Goal: Transaction & Acquisition: Purchase product/service

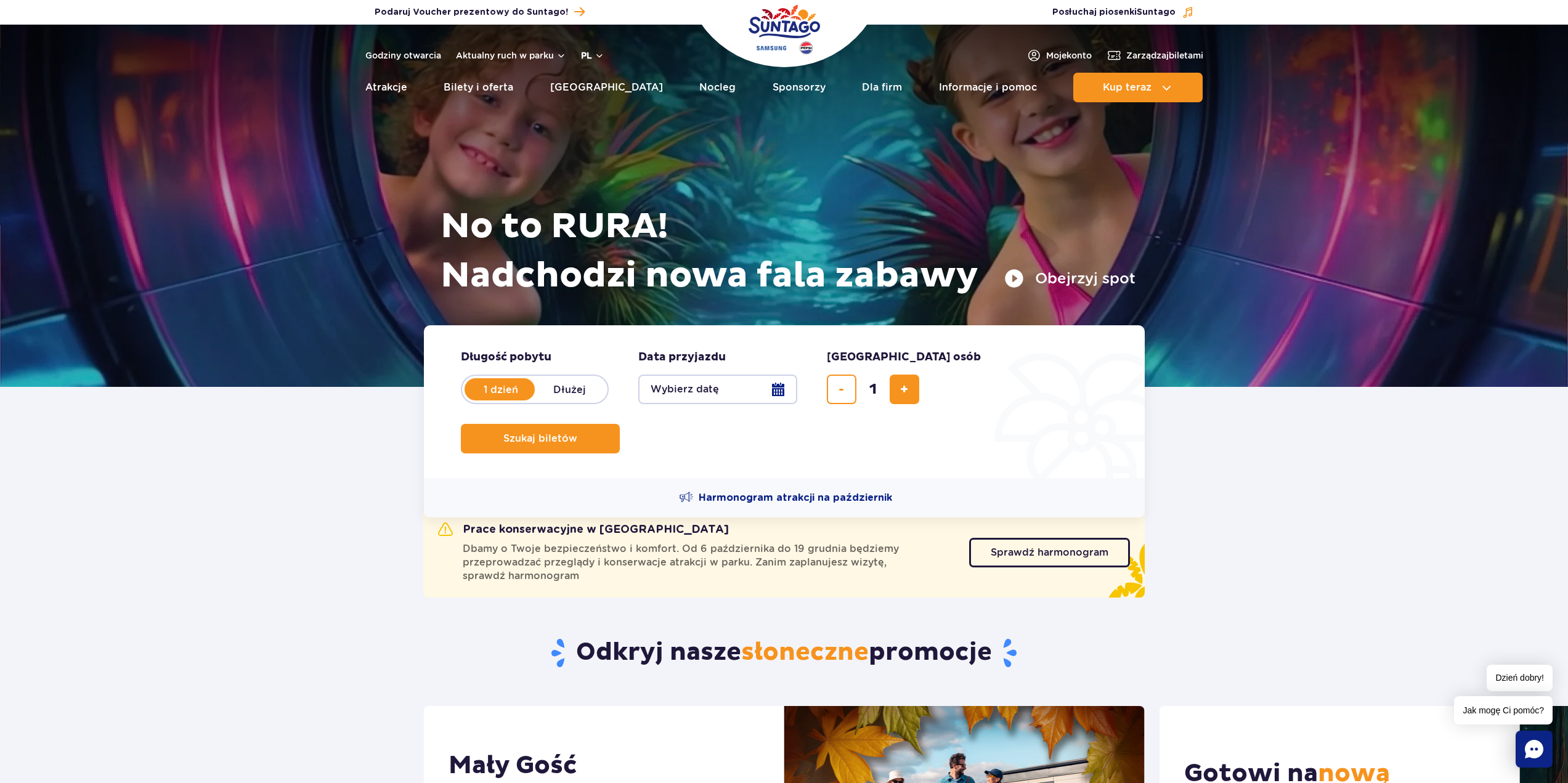
click at [599, 55] on button "pl" at bounding box center [593, 55] width 23 height 12
click at [609, 107] on span "EN" at bounding box center [611, 107] width 12 height 12
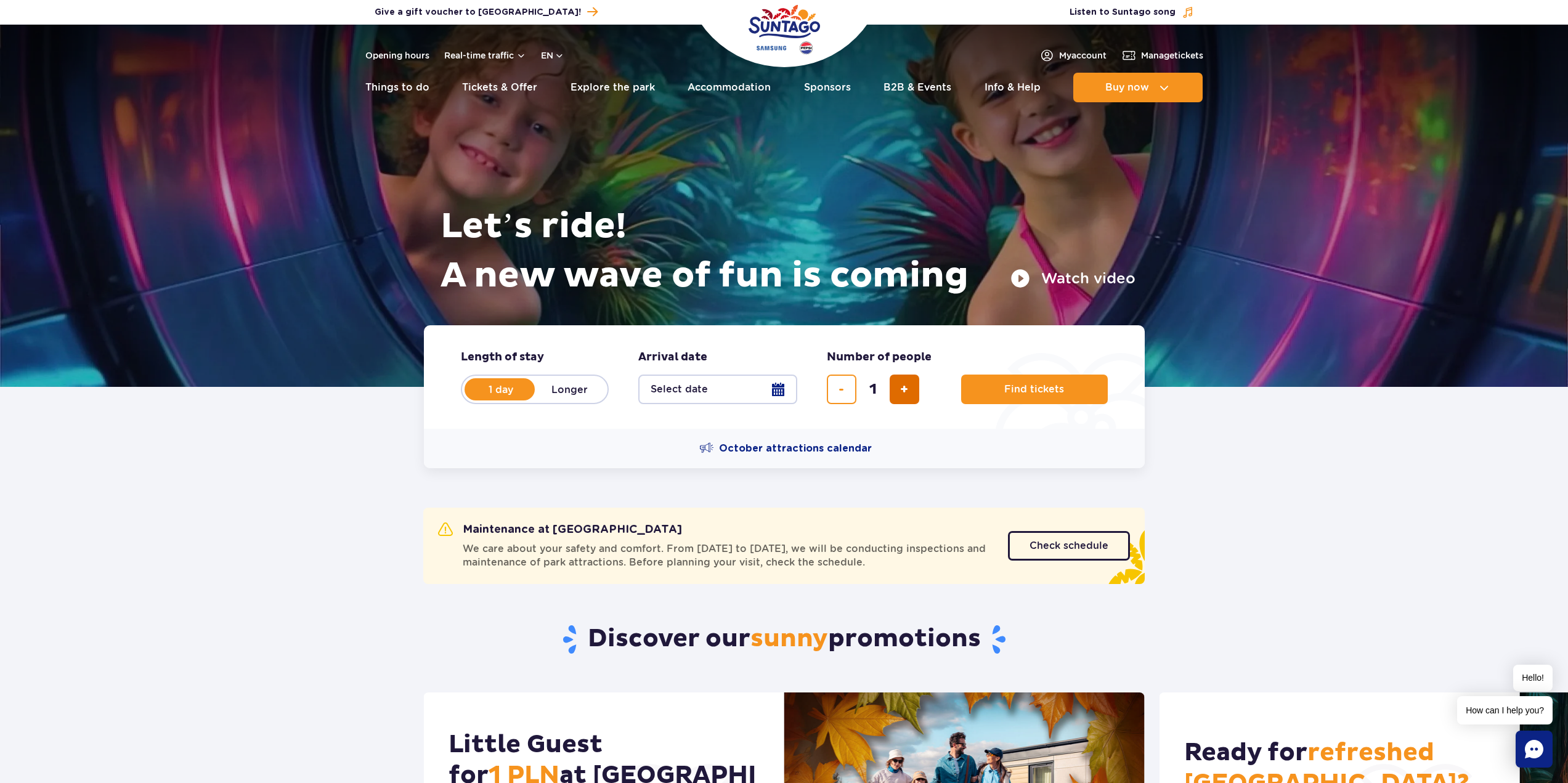
click at [905, 389] on span "add ticket" at bounding box center [904, 389] width 8 height 0
type input "2"
click at [726, 391] on button "Select date" at bounding box center [718, 389] width 159 height 30
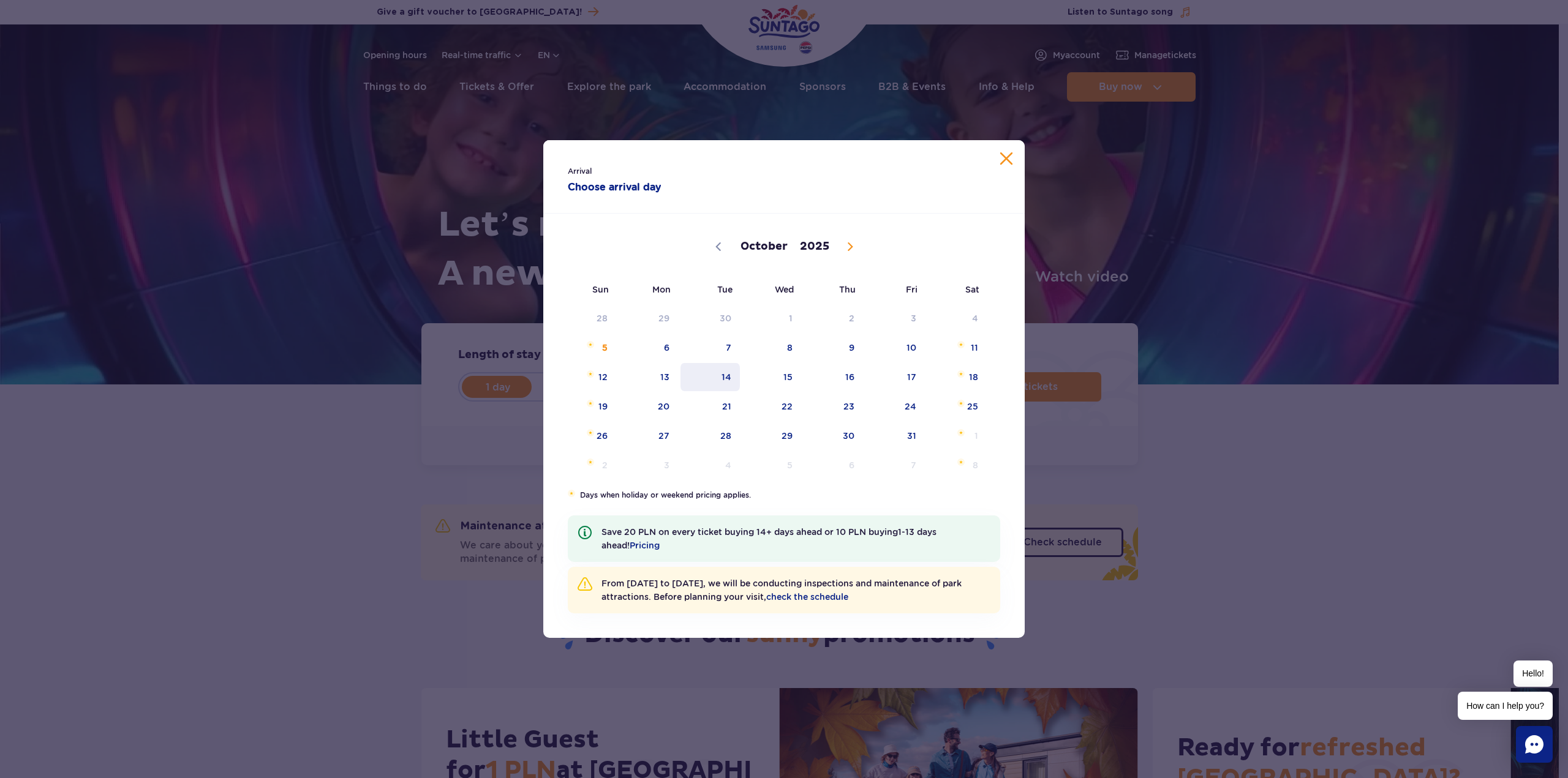
click at [735, 374] on span "14" at bounding box center [710, 377] width 62 height 28
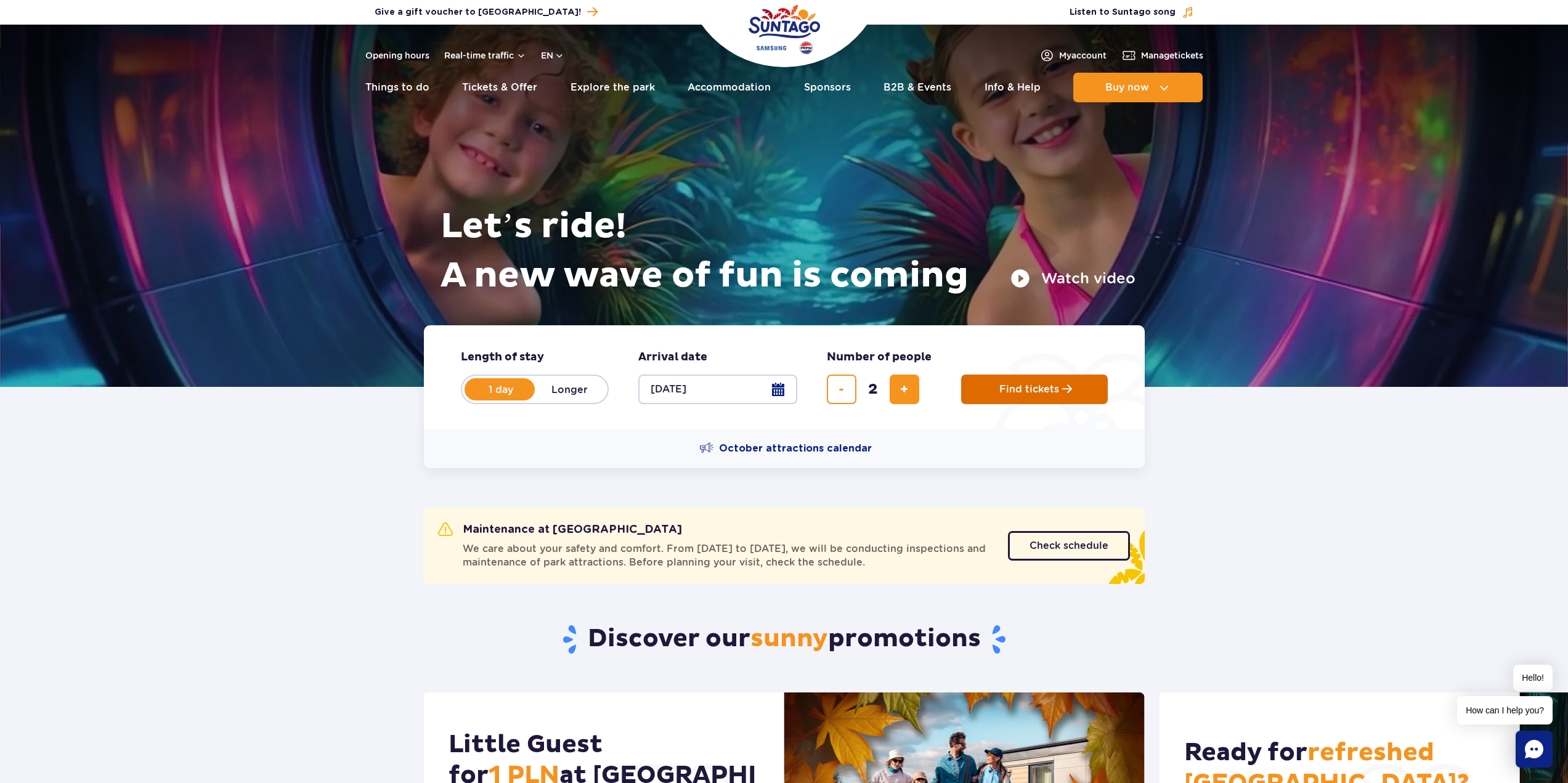
click at [1042, 388] on span "Find tickets" at bounding box center [1029, 389] width 60 height 11
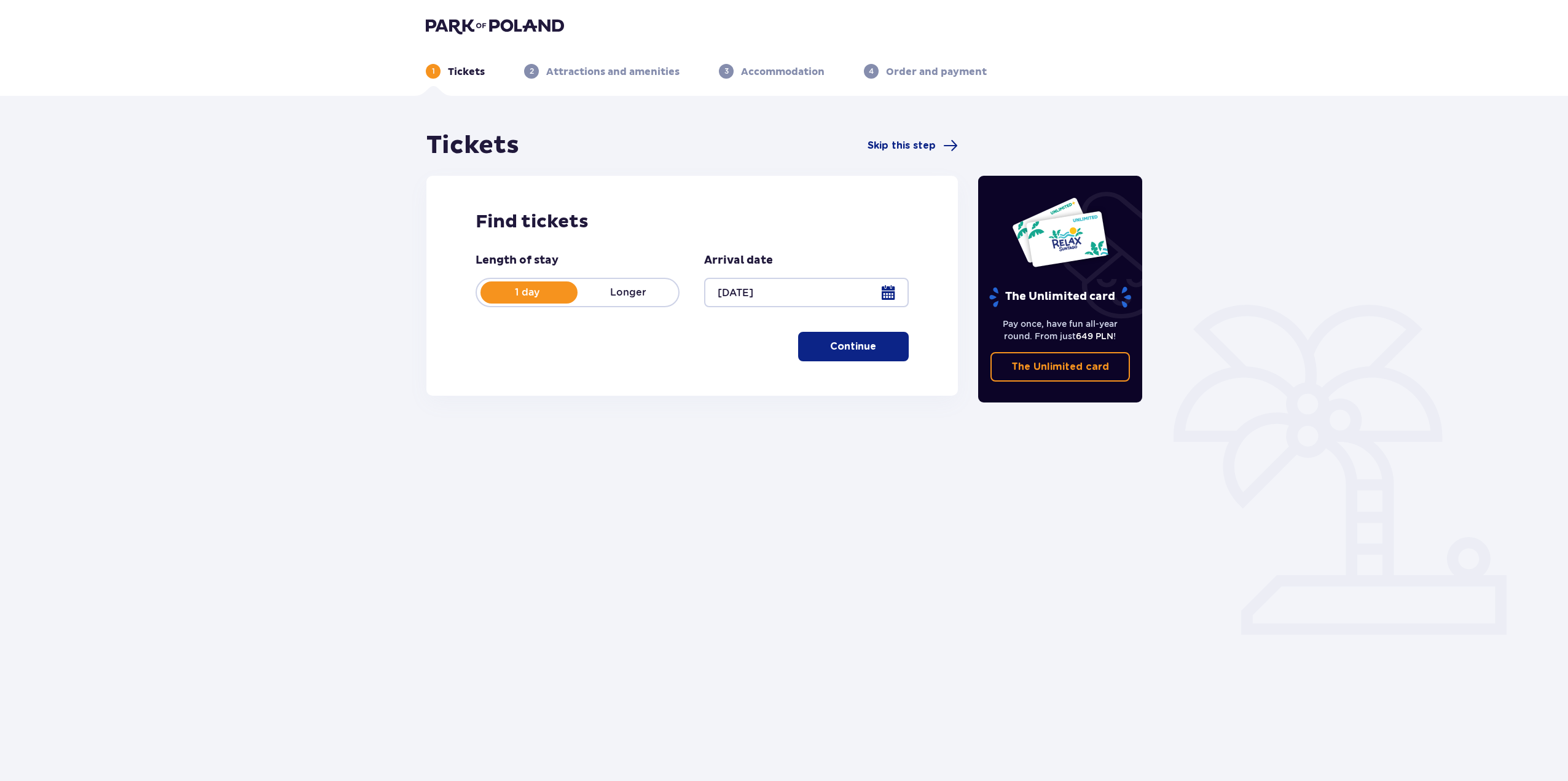
click at [830, 352] on p "Continue" at bounding box center [853, 346] width 46 height 13
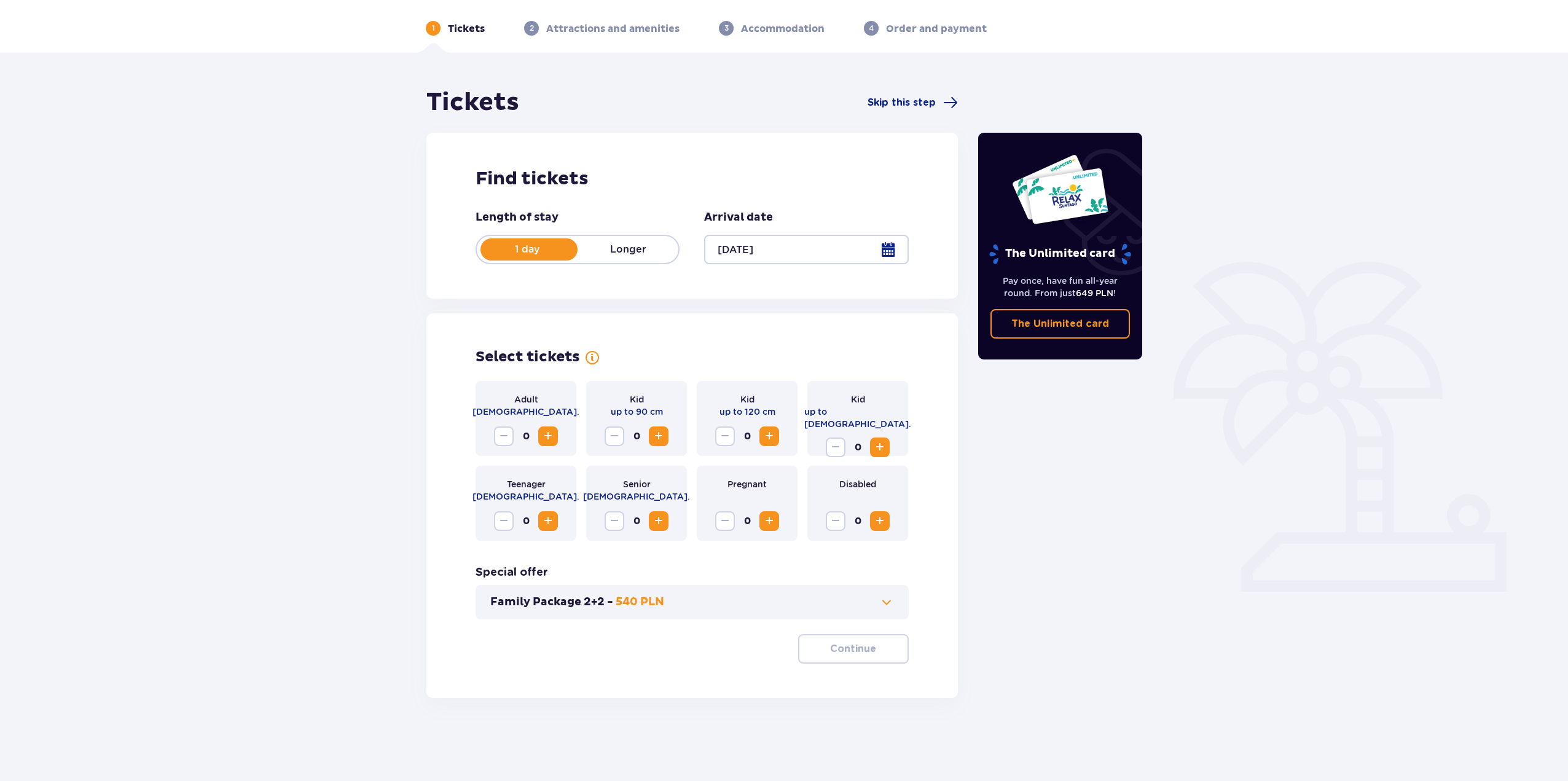
scroll to position [44, 0]
click at [550, 433] on span "Increase" at bounding box center [548, 435] width 15 height 15
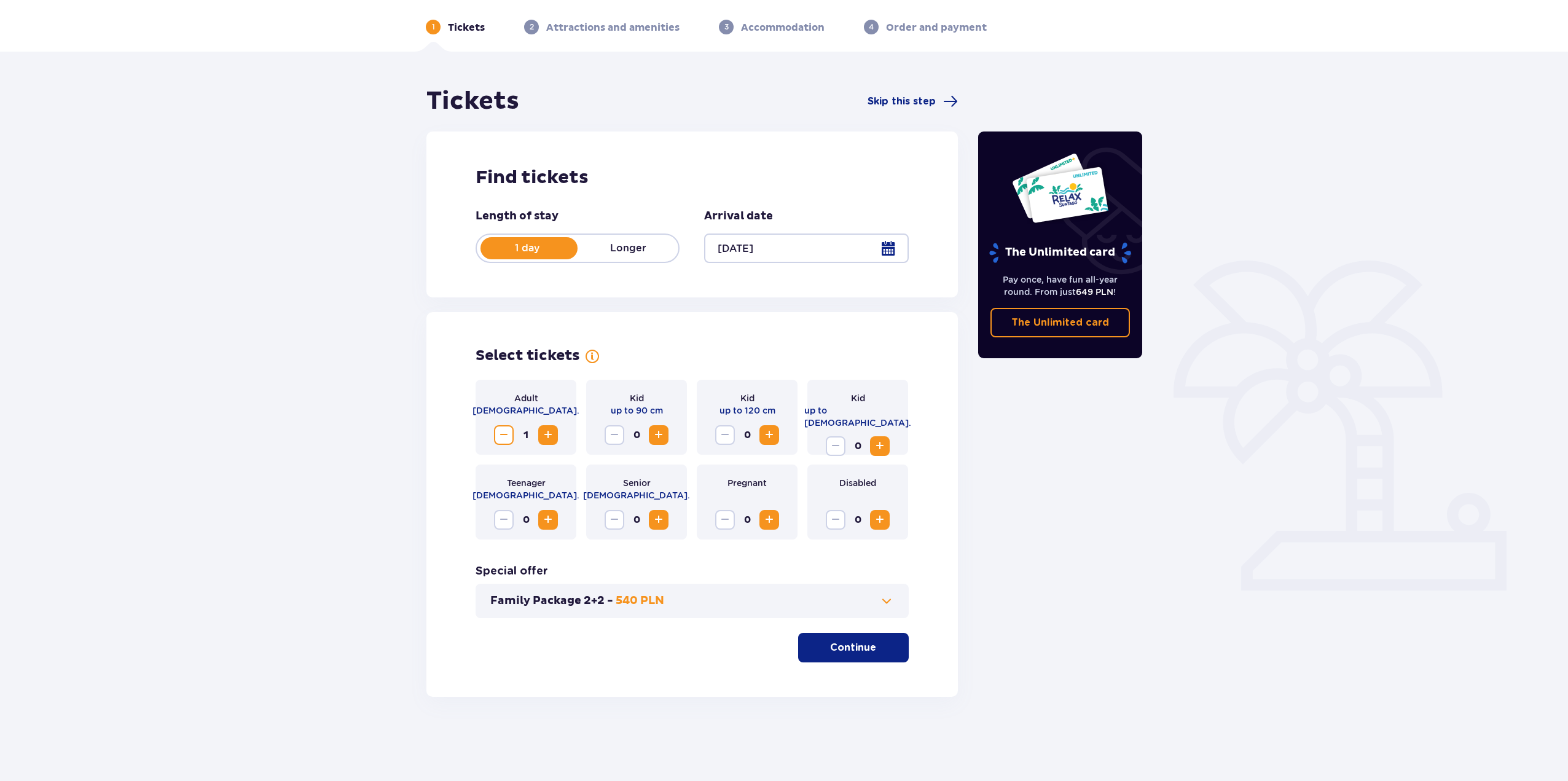
click at [550, 433] on span "Increase" at bounding box center [548, 435] width 15 height 15
click at [838, 649] on p "Continue" at bounding box center [853, 647] width 46 height 13
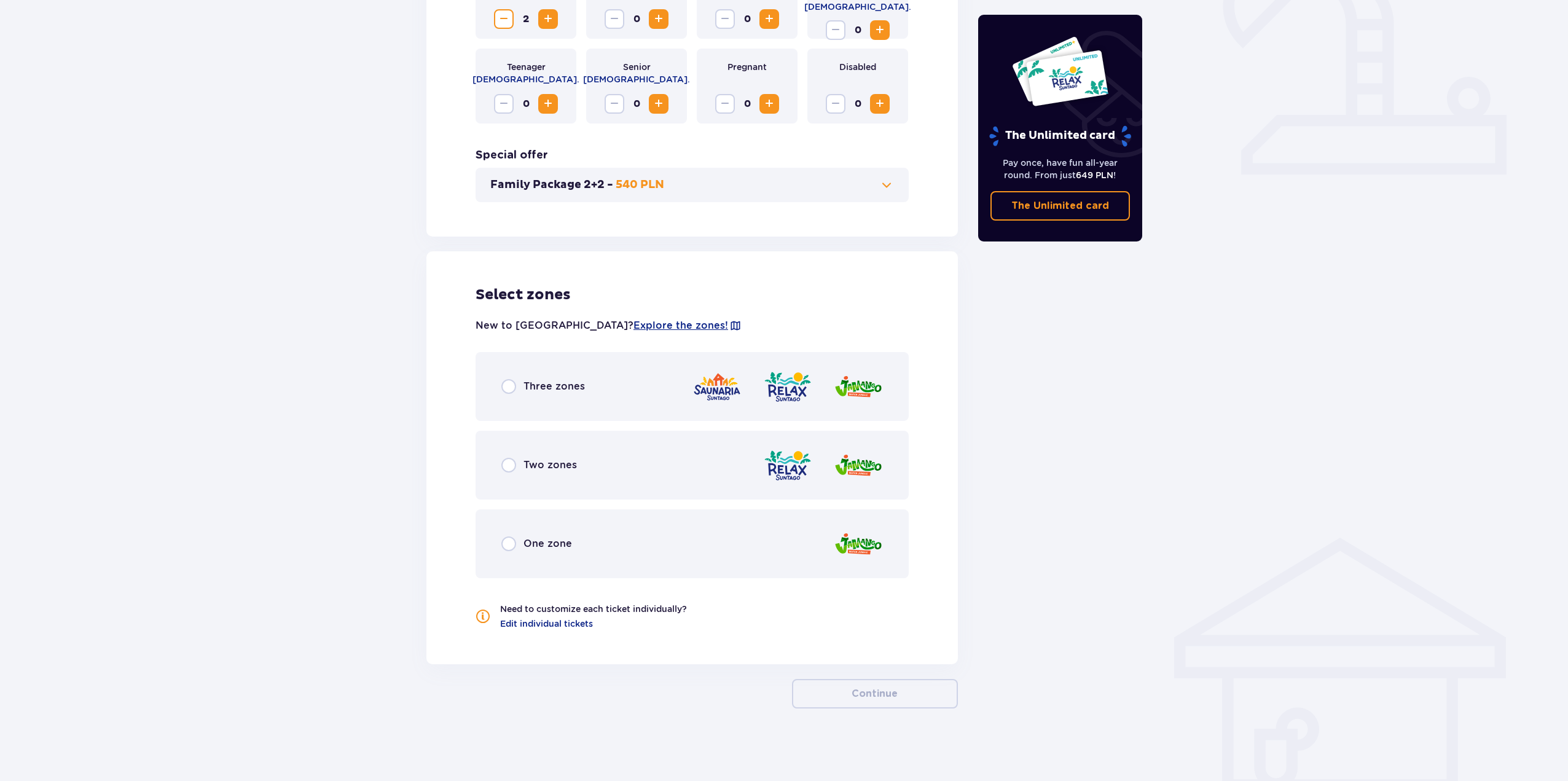
scroll to position [462, 0]
click at [519, 383] on div "Three zones" at bounding box center [543, 385] width 84 height 15
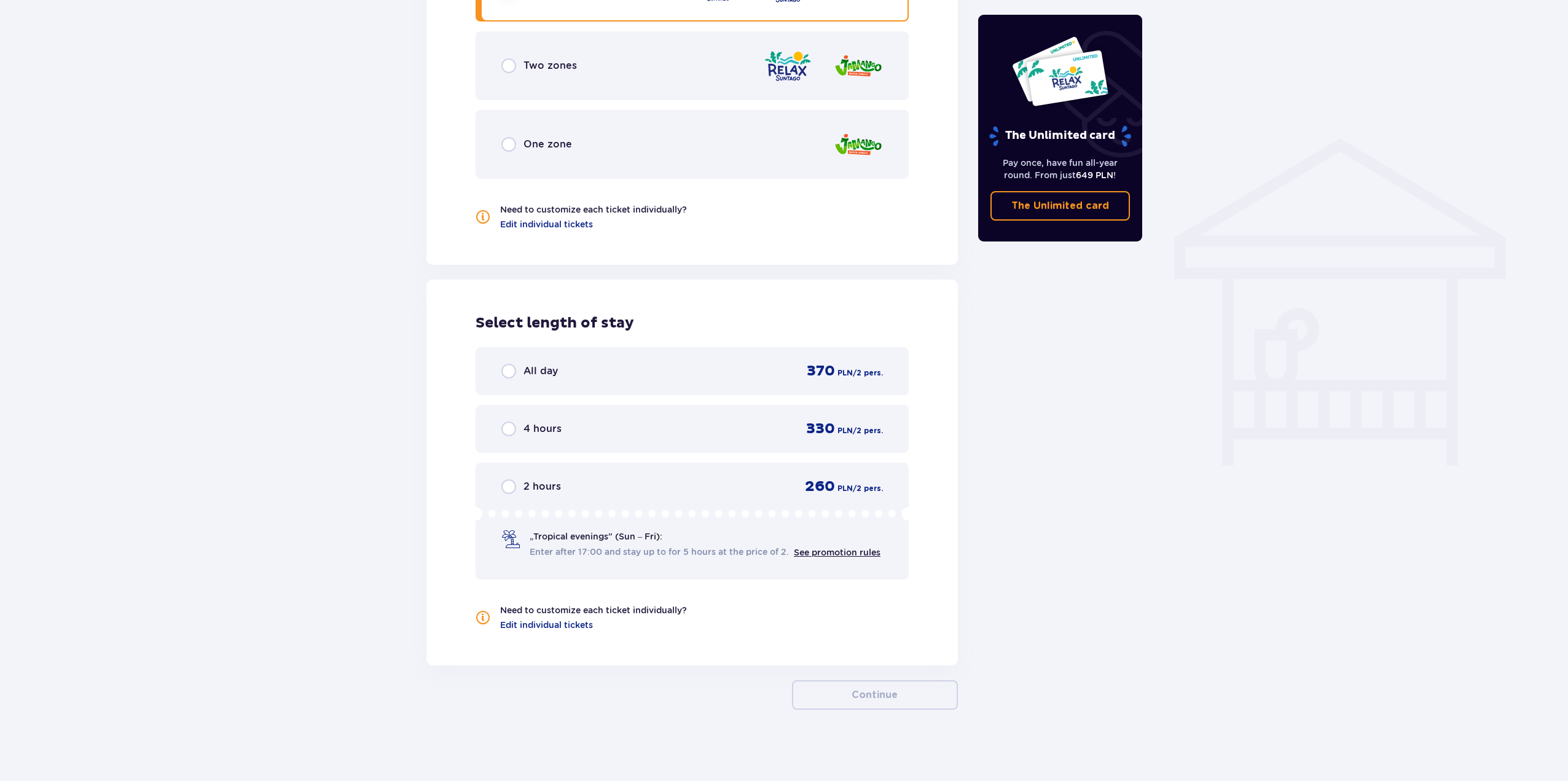
scroll to position [862, 0]
click at [525, 482] on span "2 hours" at bounding box center [542, 484] width 37 height 13
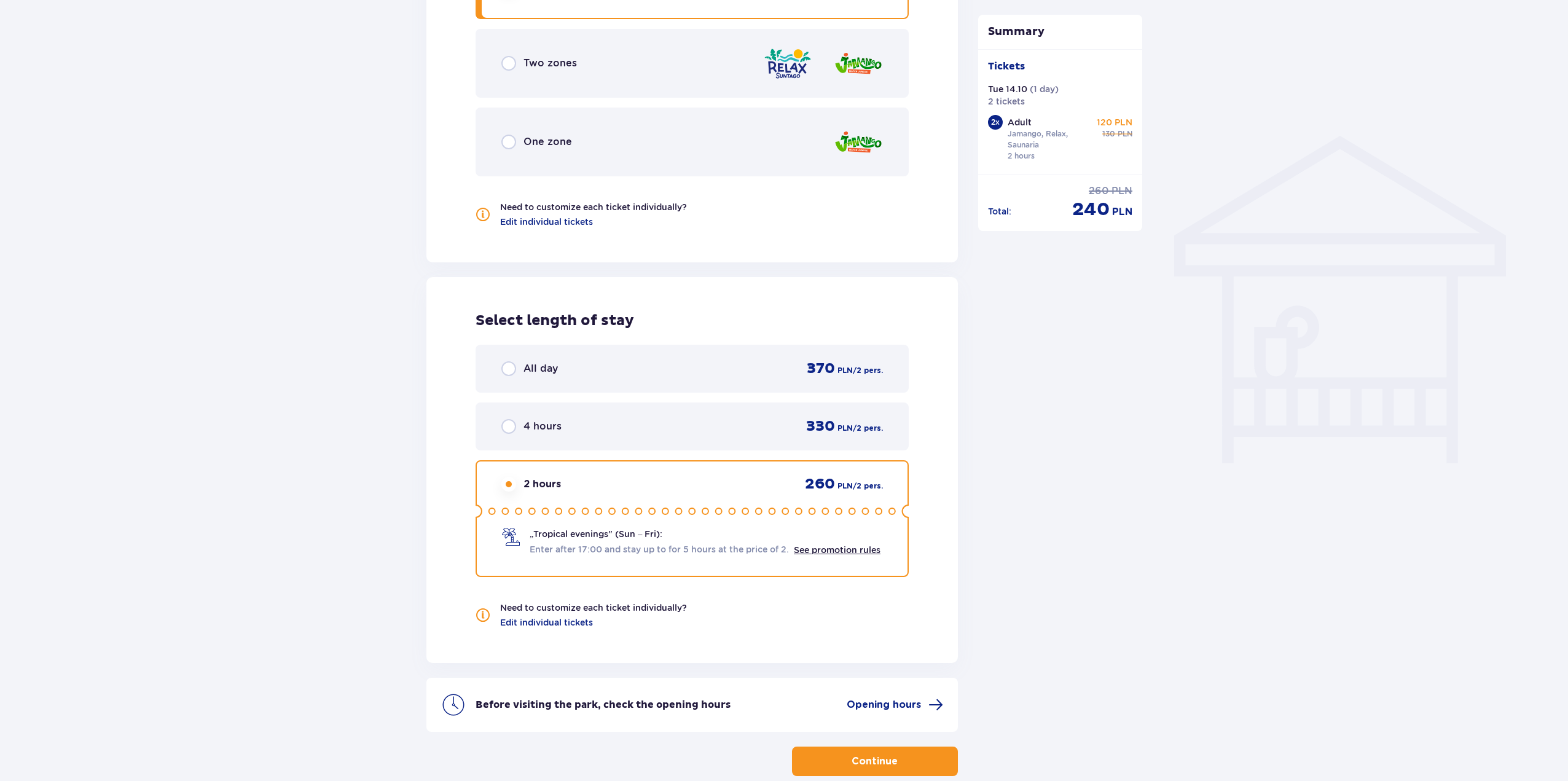
click at [515, 429] on input "radio" at bounding box center [509, 426] width 15 height 15
radio input "true"
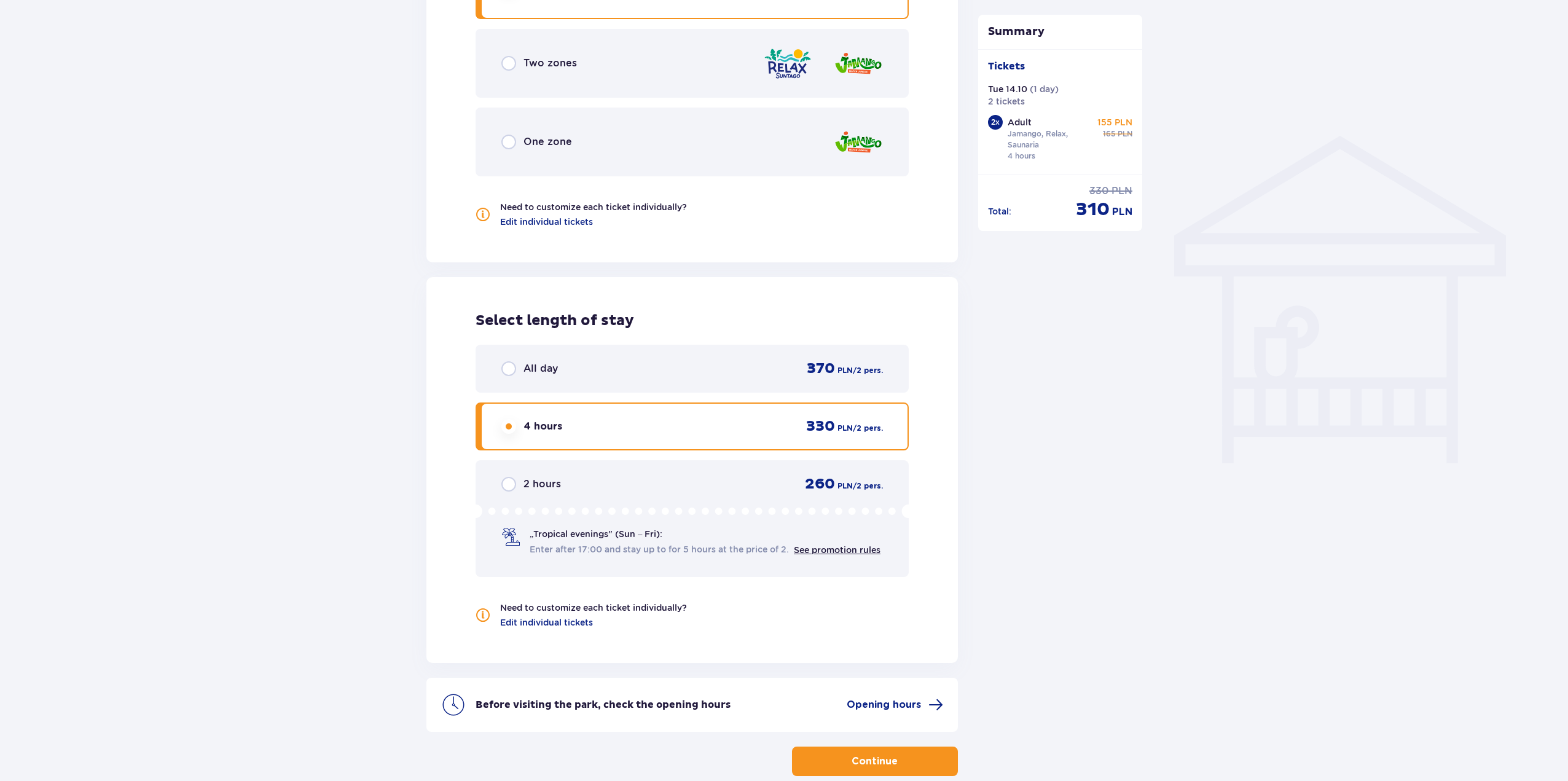
click at [509, 492] on div "2 hours 260 PLN / 2 pers." at bounding box center [692, 484] width 381 height 18
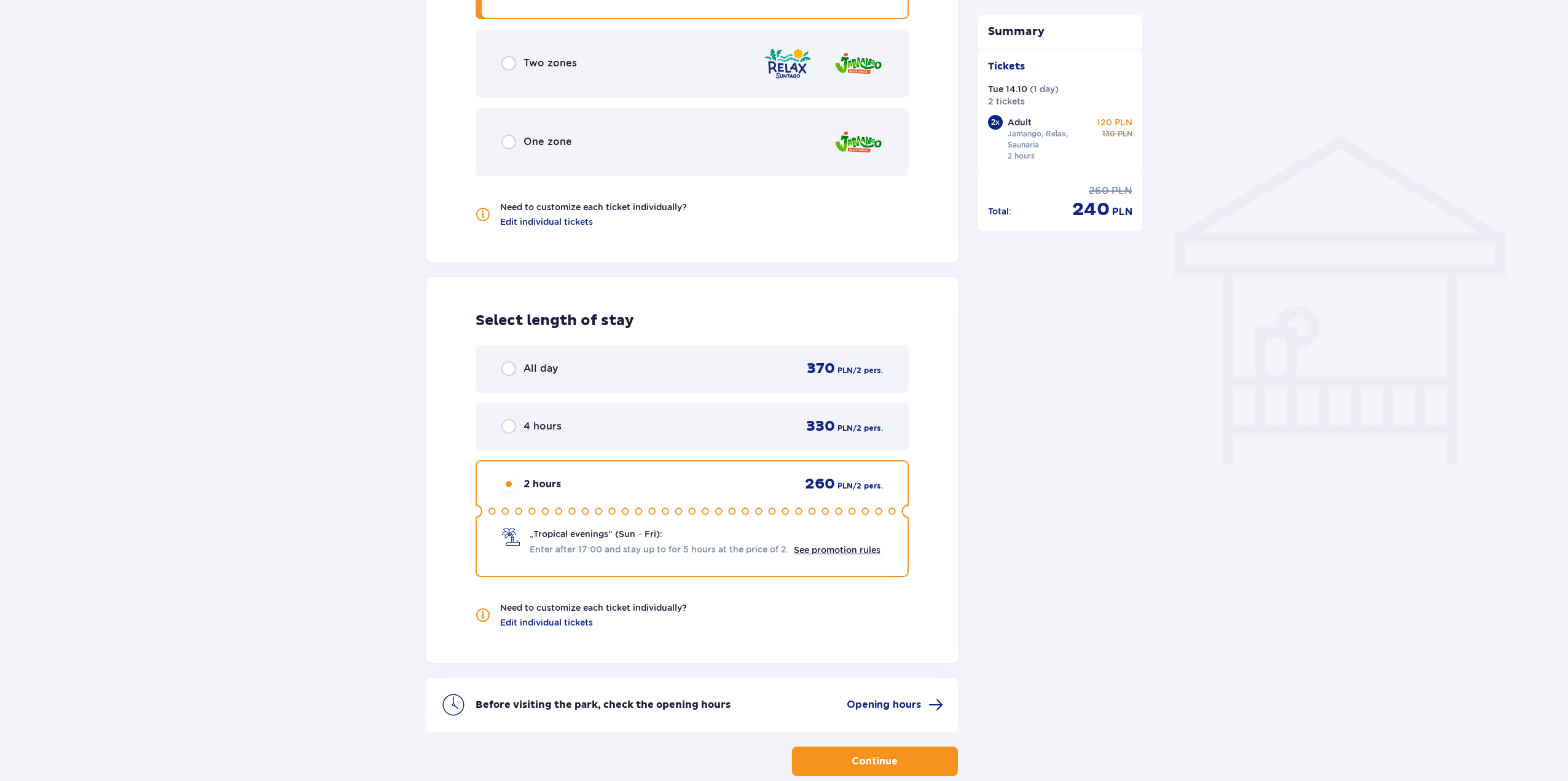
click at [635, 512] on icon at bounding box center [692, 511] width 433 height 13
click at [713, 514] on icon at bounding box center [692, 511] width 433 height 13
click at [849, 512] on circle at bounding box center [852, 511] width 6 height 6
click at [735, 518] on icon at bounding box center [692, 511] width 433 height 13
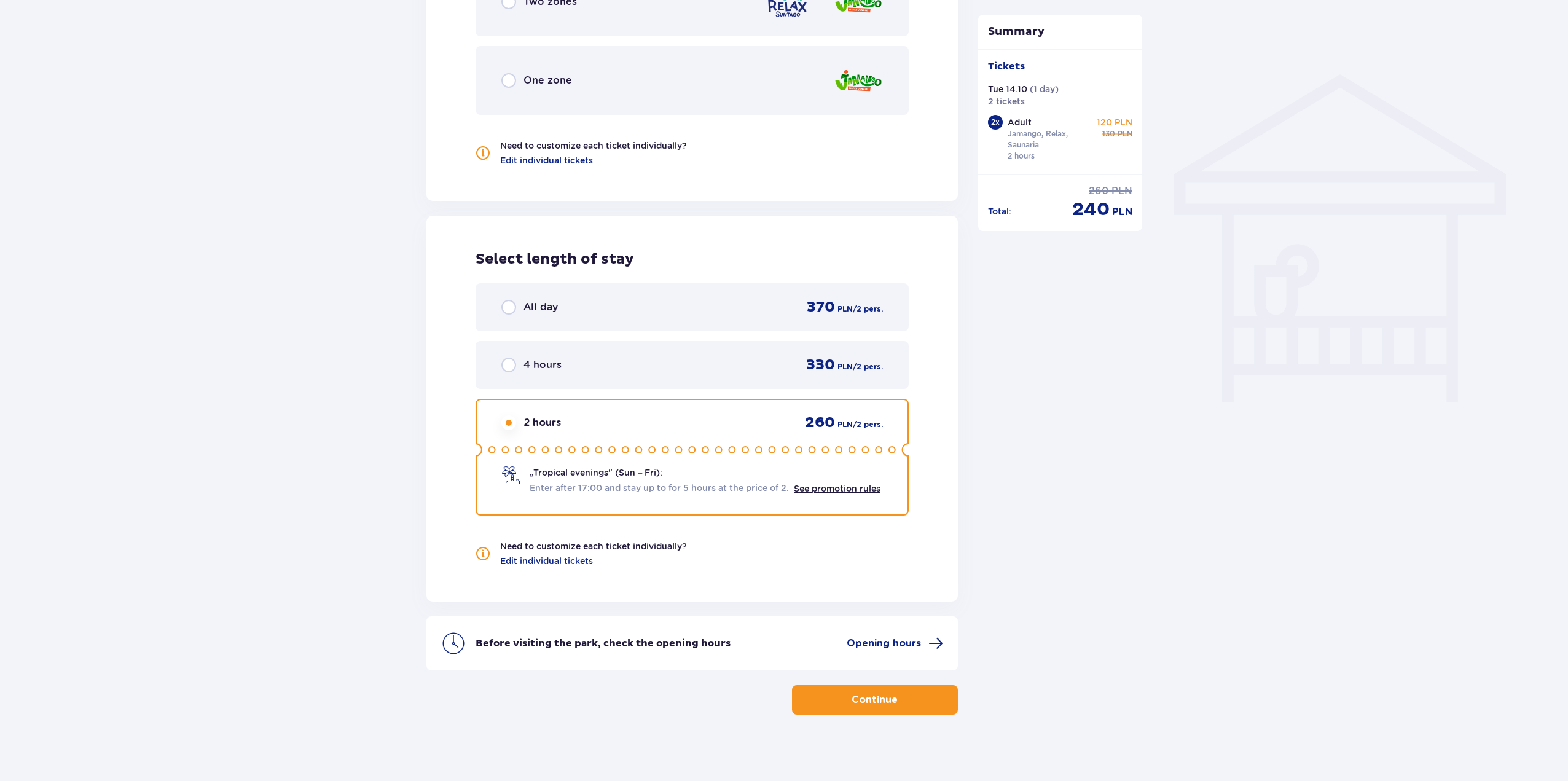
click at [857, 704] on p "Continue" at bounding box center [875, 699] width 46 height 13
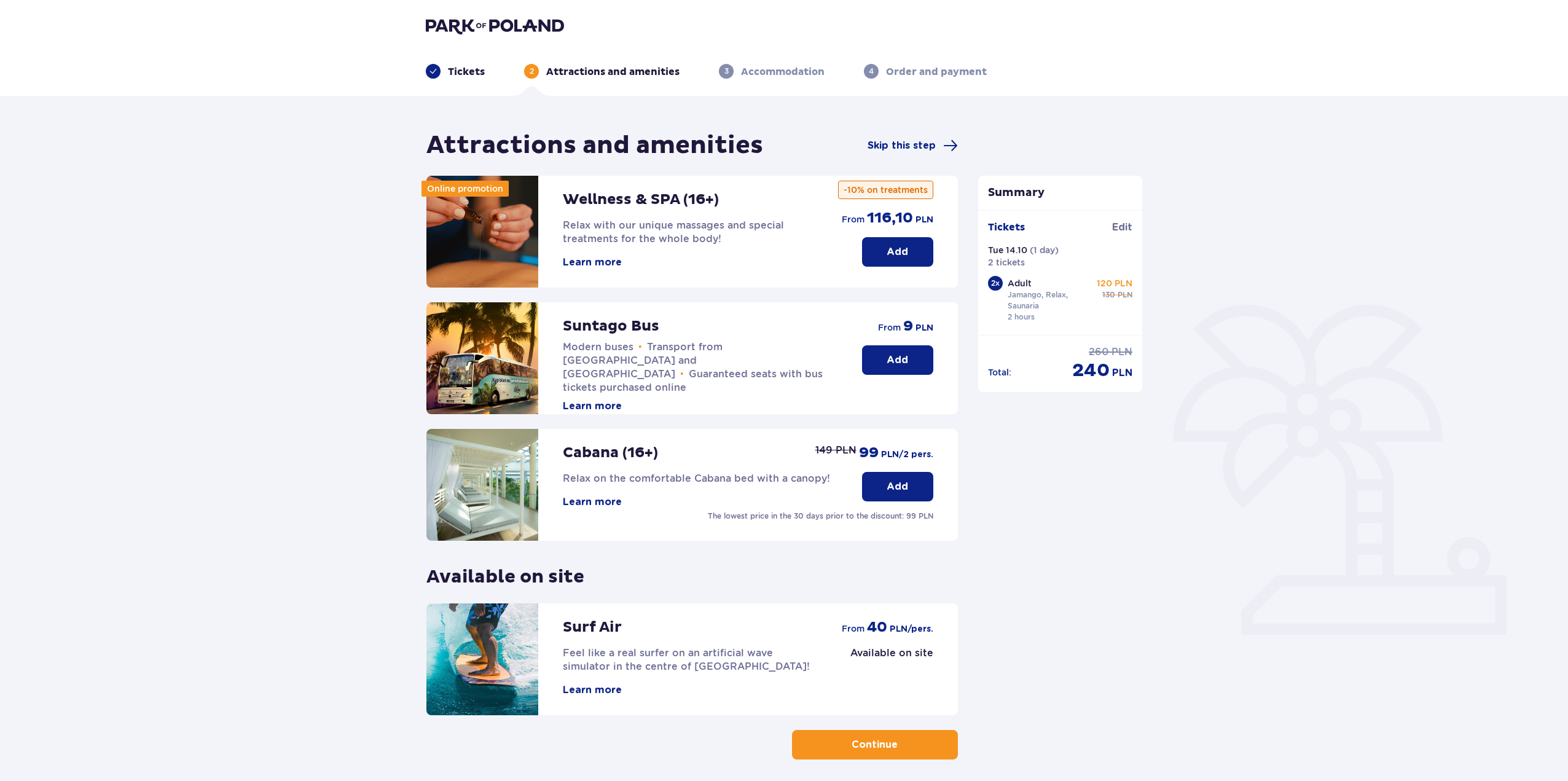
click at [816, 744] on button "Continue" at bounding box center [875, 745] width 166 height 30
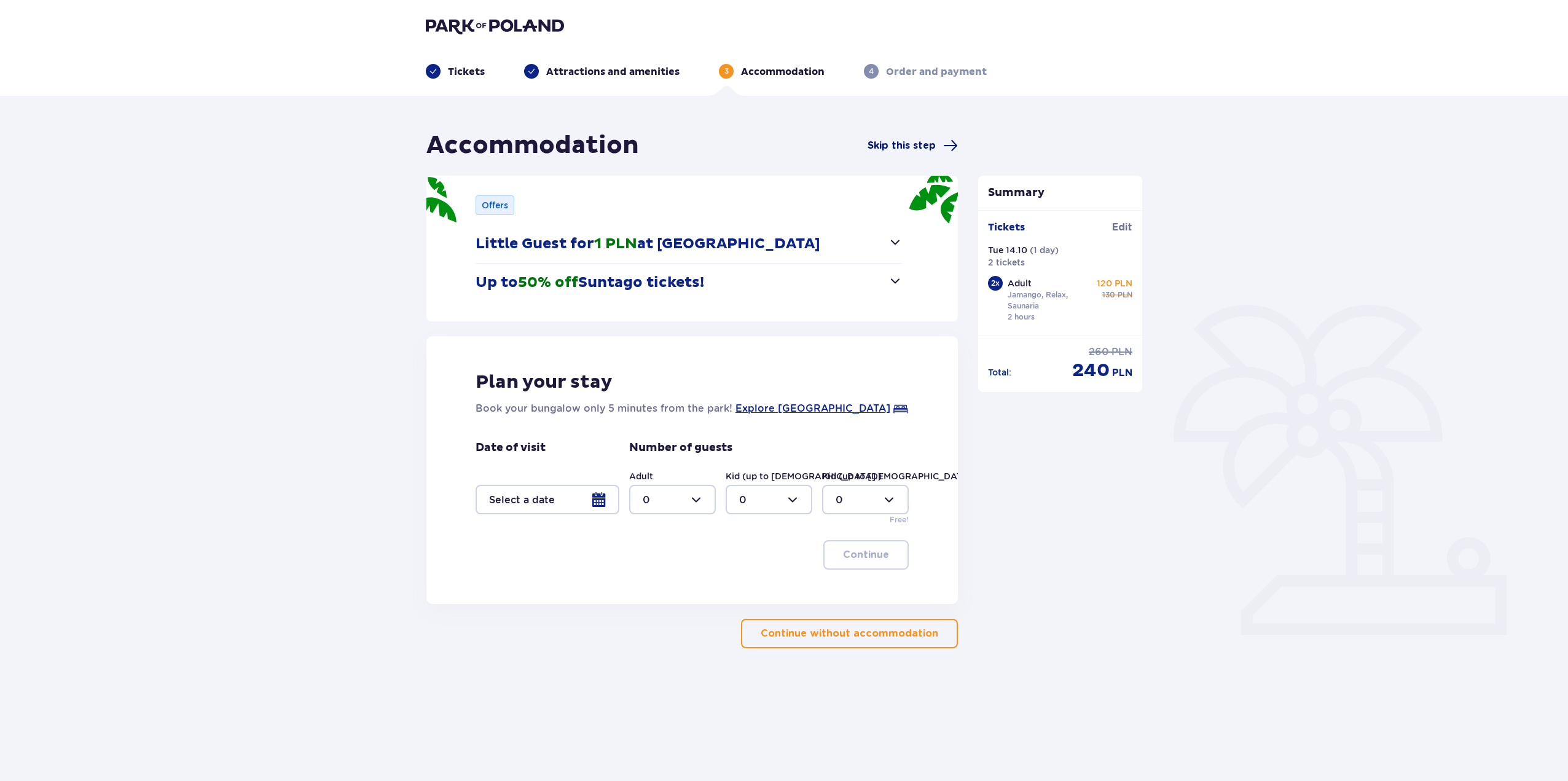
click at [895, 145] on span "Skip this step" at bounding box center [902, 145] width 68 height 13
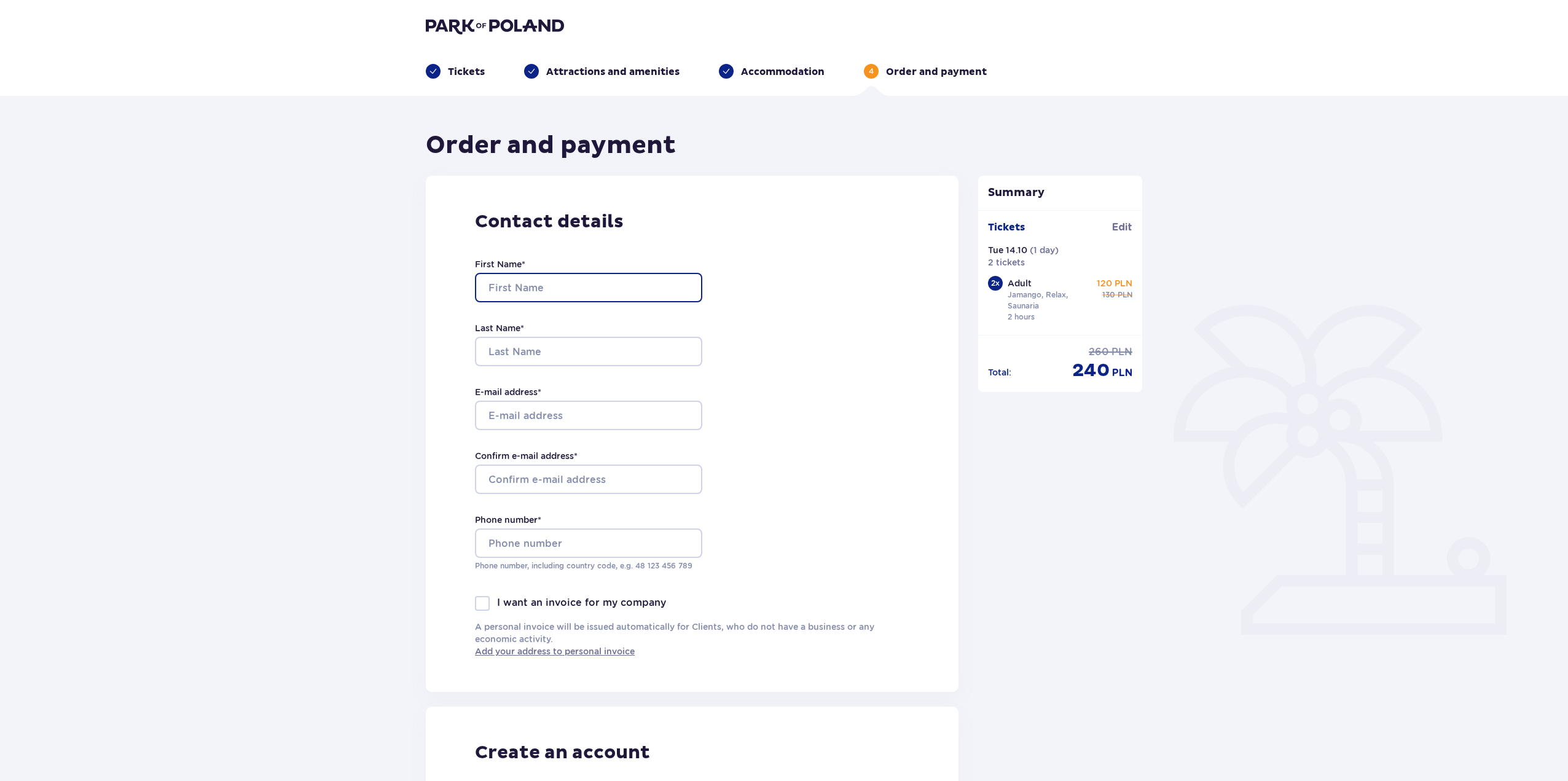
click at [574, 292] on input "First Name *" at bounding box center [588, 288] width 227 height 30
type input "Nektarios"
type input "[PERSON_NAME]"
type input "[EMAIL_ADDRESS][DOMAIN_NAME]"
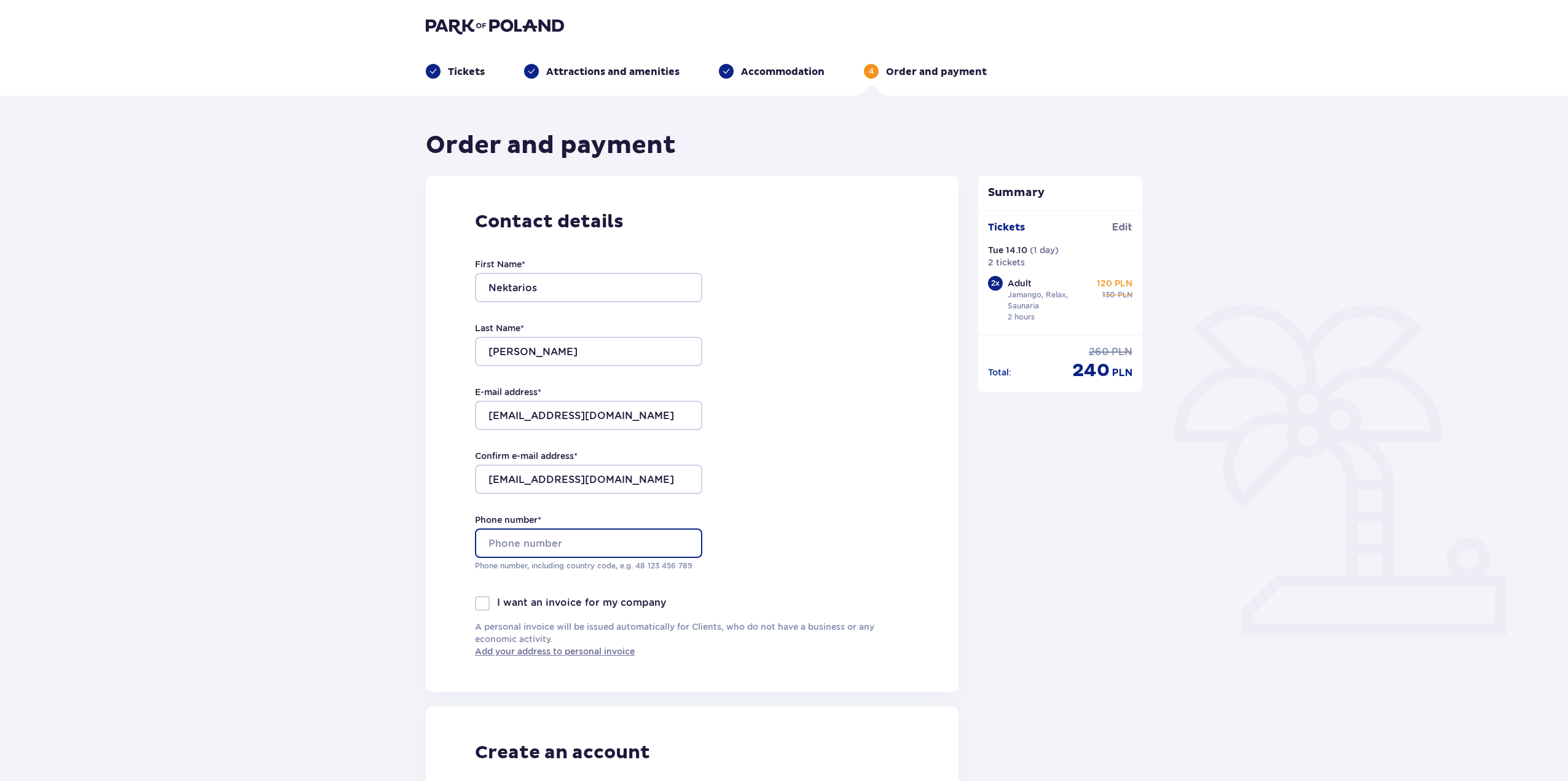
type input "794450470"
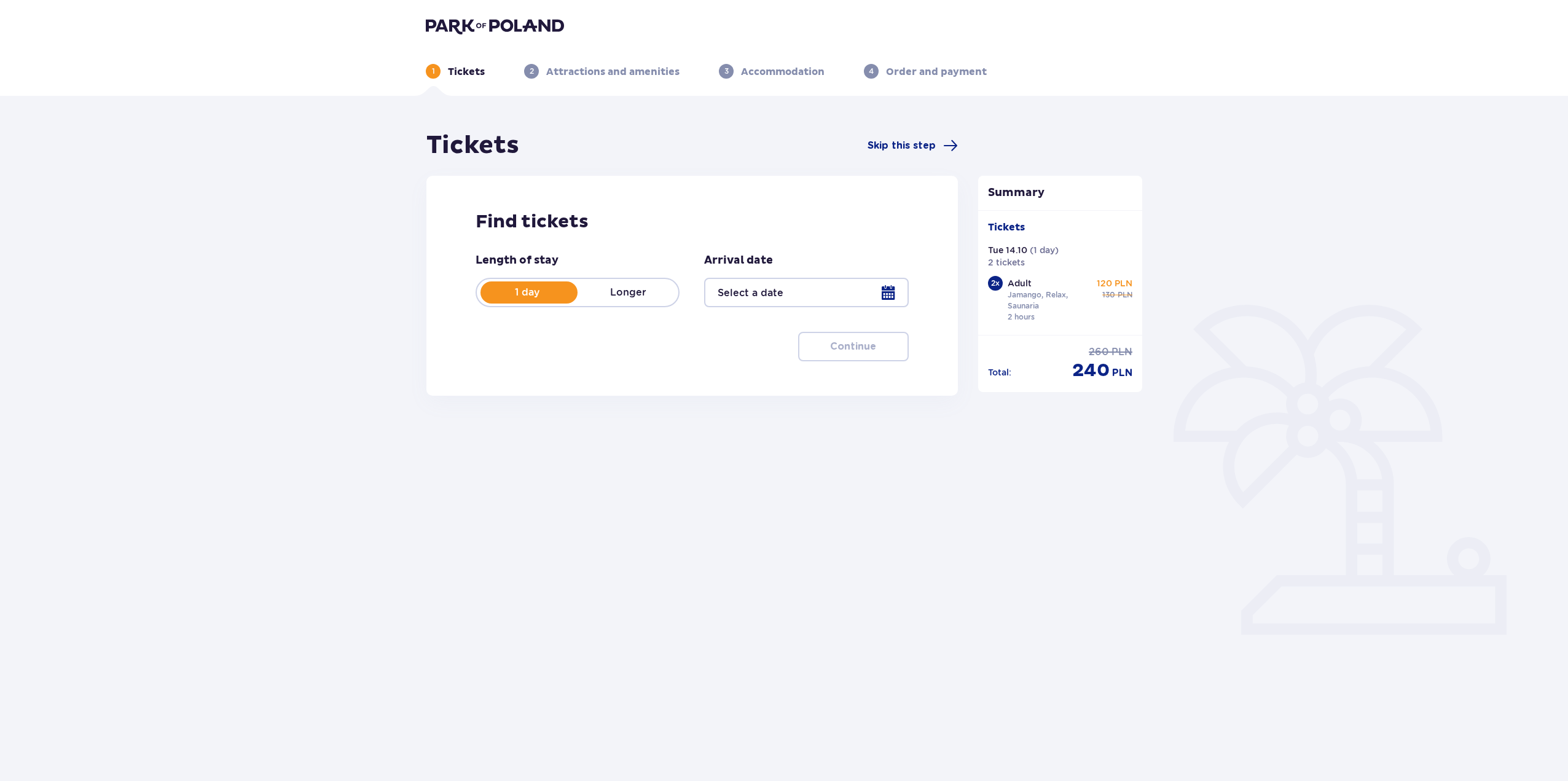
type input "[DATE]"
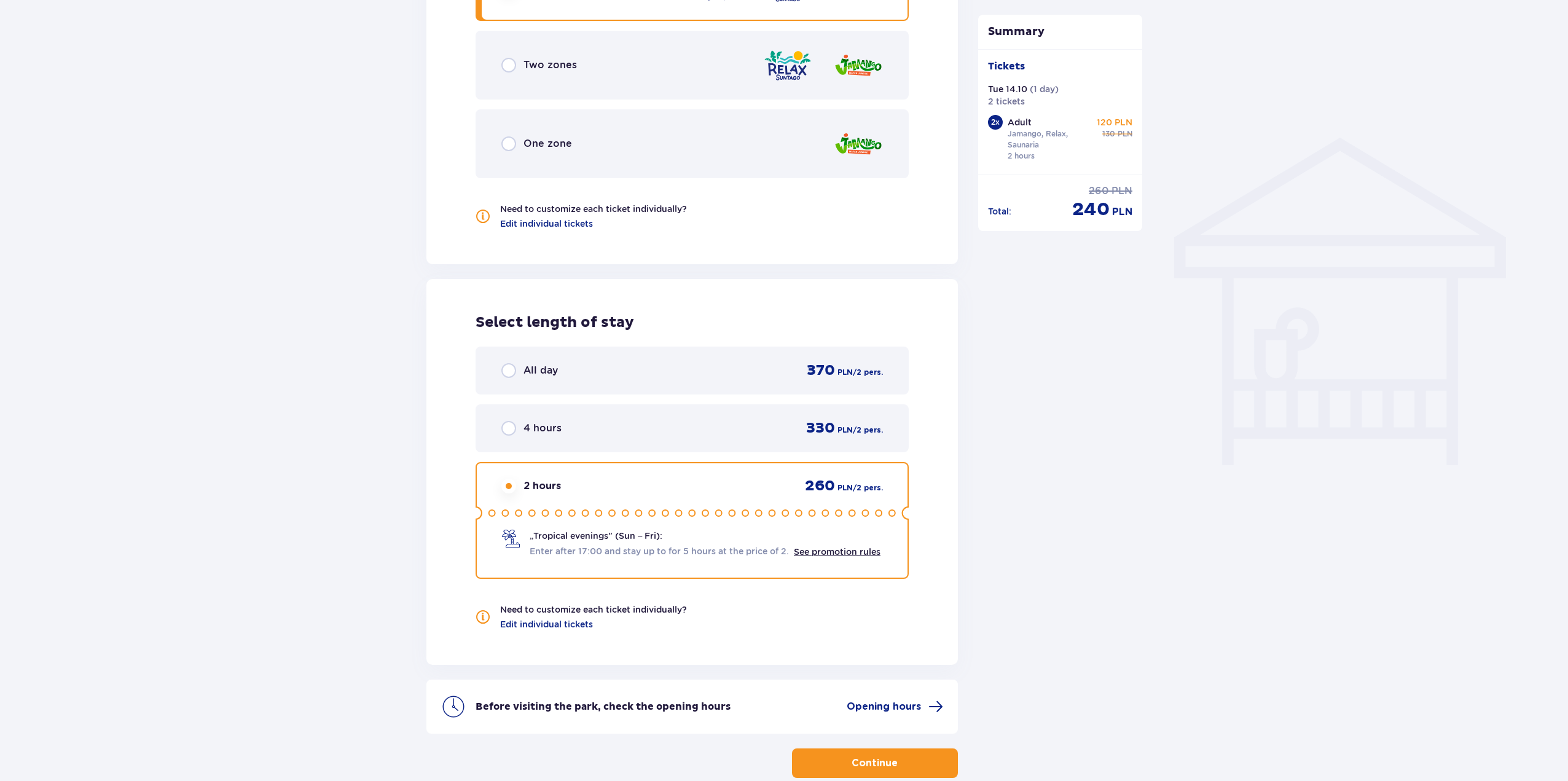
scroll to position [922, 0]
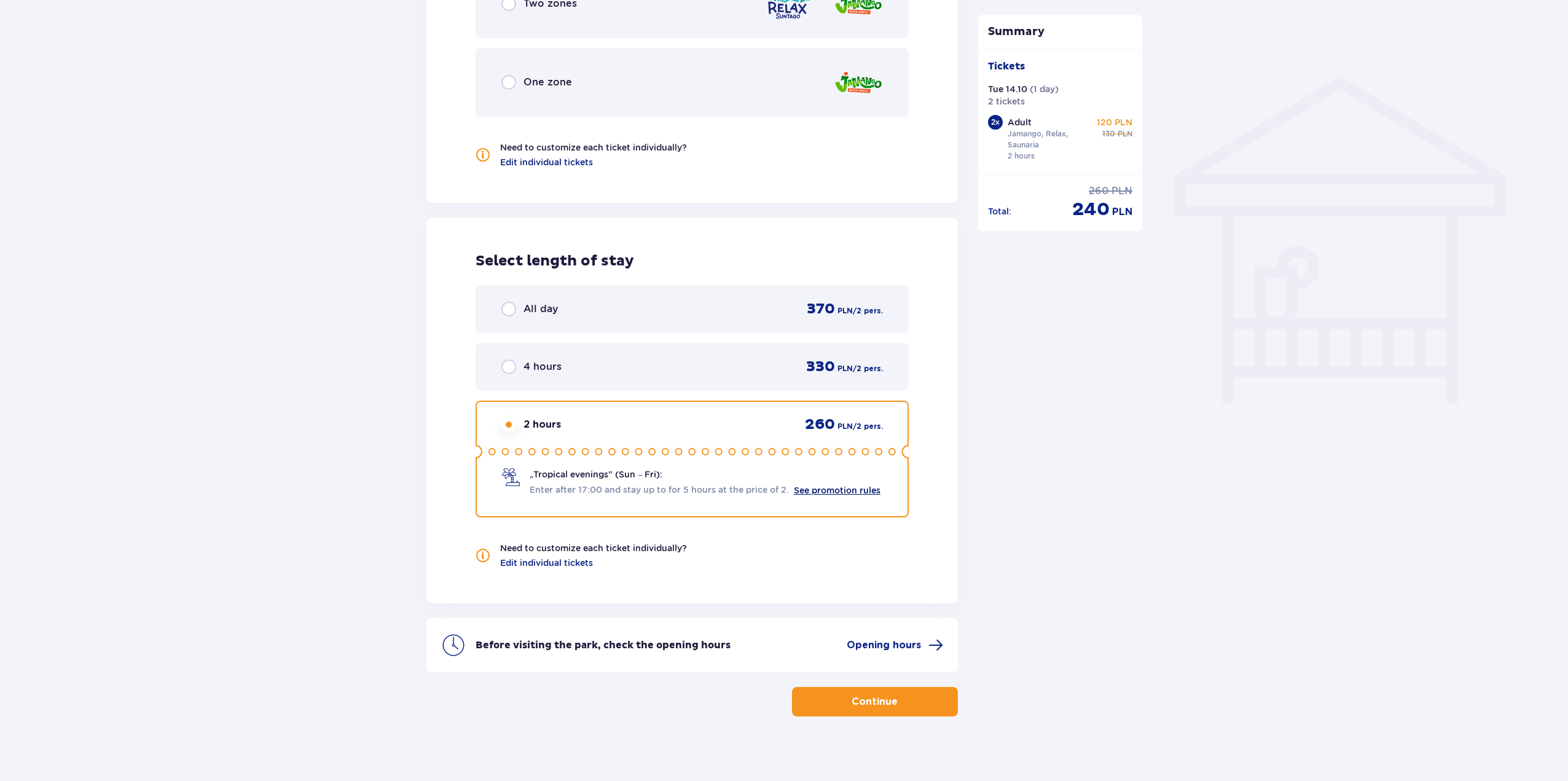
click at [842, 486] on link "See promotion rules" at bounding box center [837, 490] width 87 height 10
click at [892, 638] on span "Opening hours" at bounding box center [895, 645] width 96 height 15
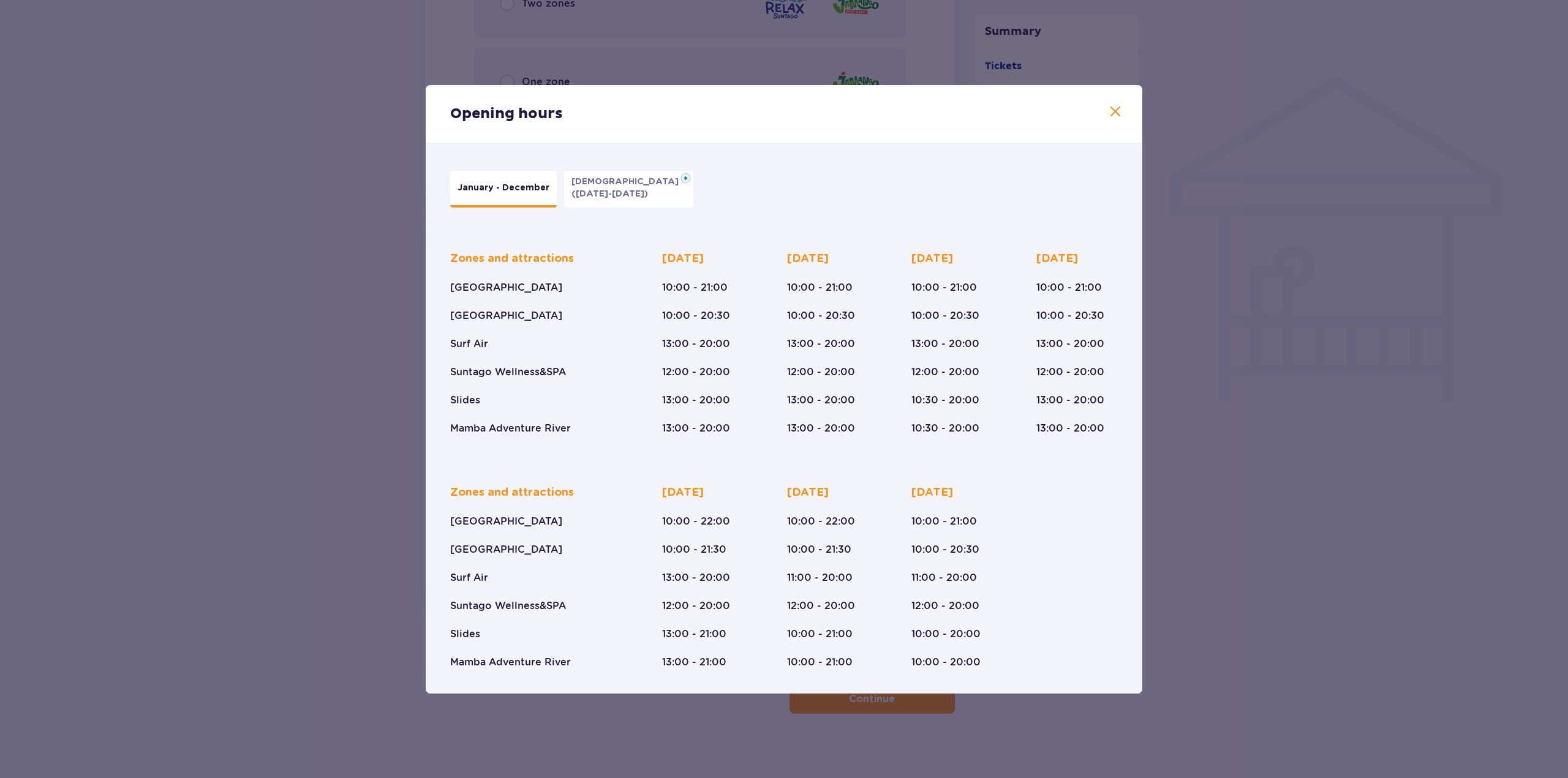
click at [1116, 110] on span at bounding box center [1115, 112] width 15 height 15
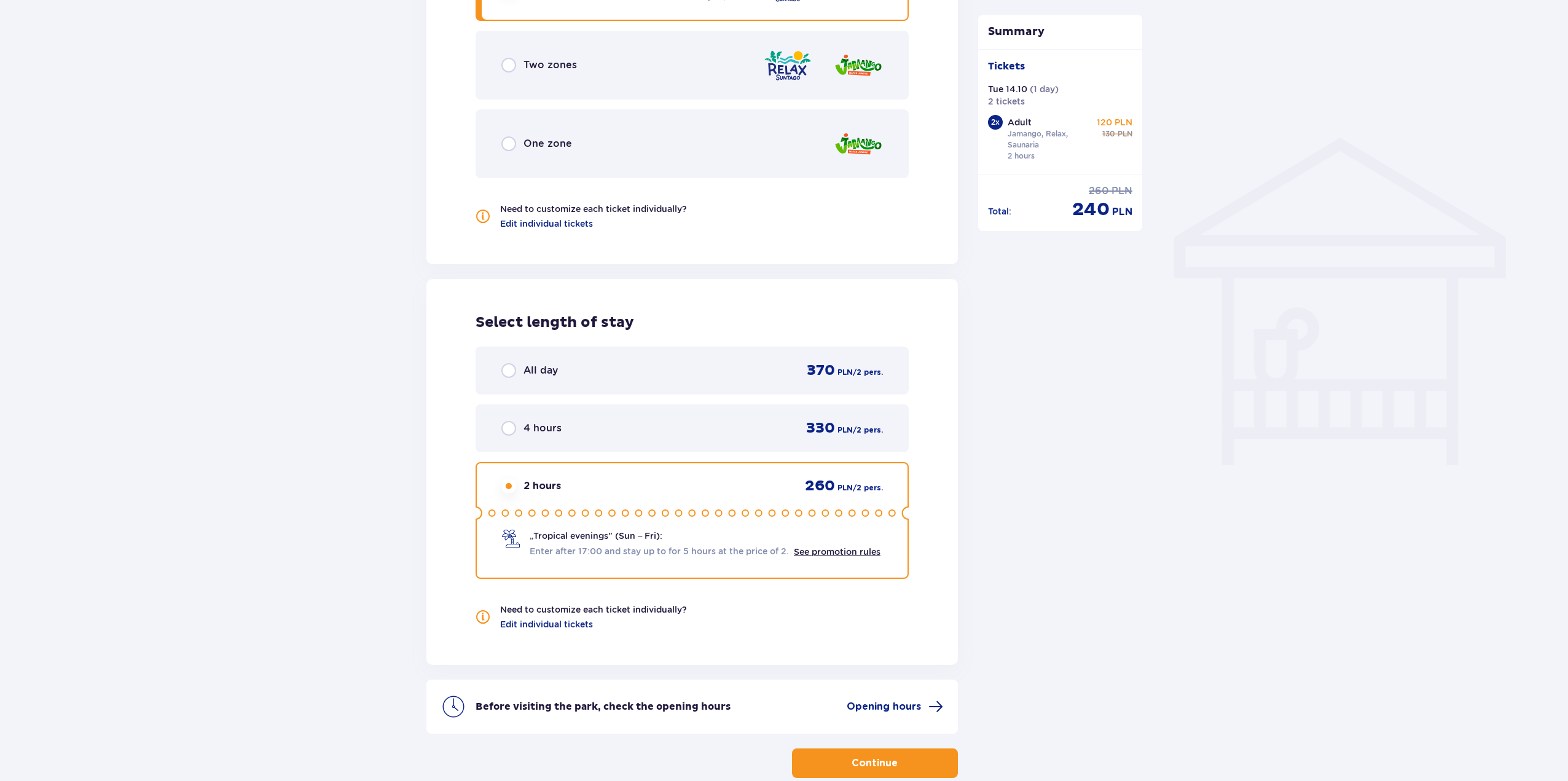
scroll to position [922, 0]
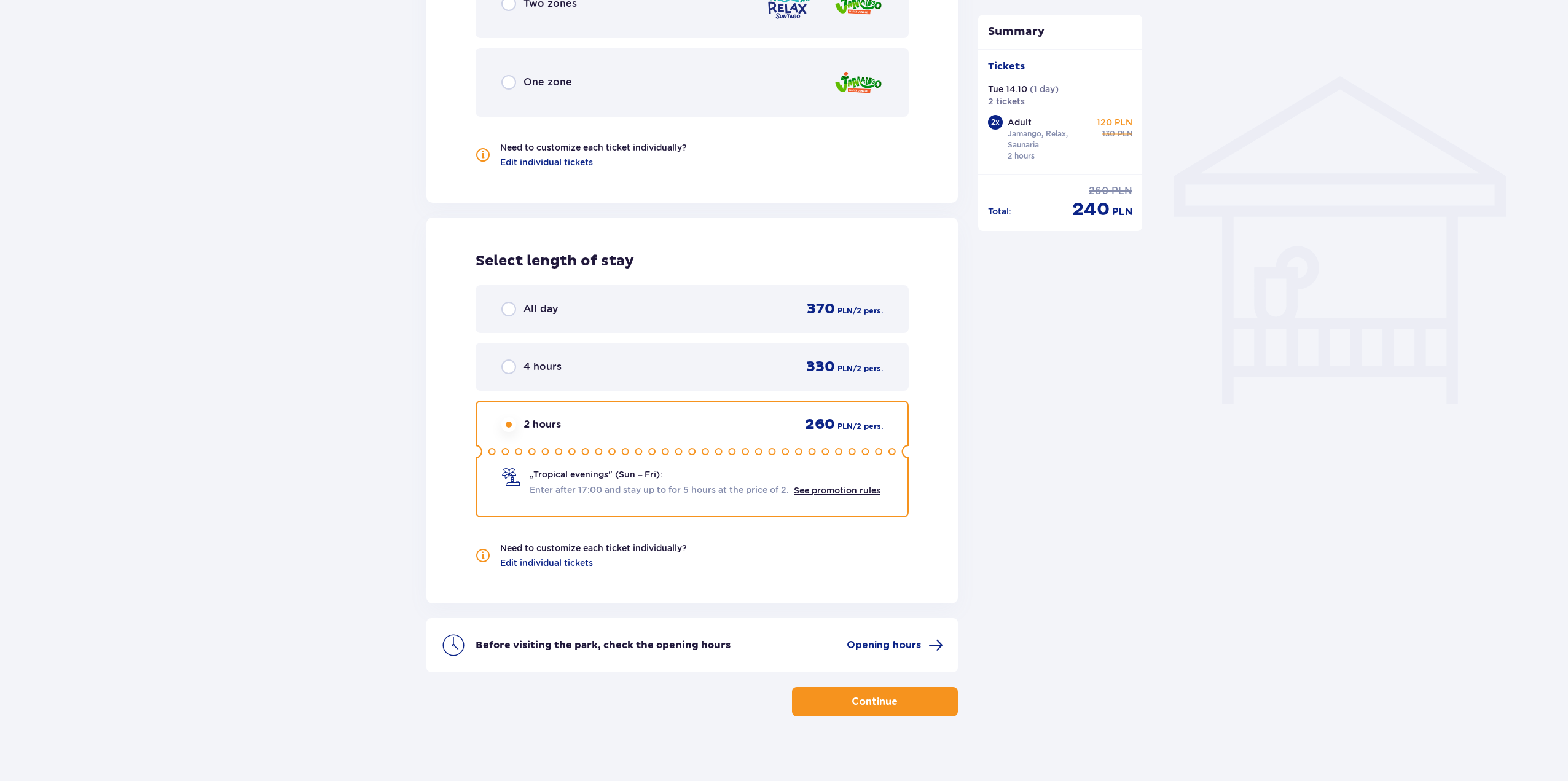
click at [598, 298] on div "All day 370 PLN / 2 pers." at bounding box center [692, 309] width 433 height 48
